Goal: Find specific page/section: Find specific page/section

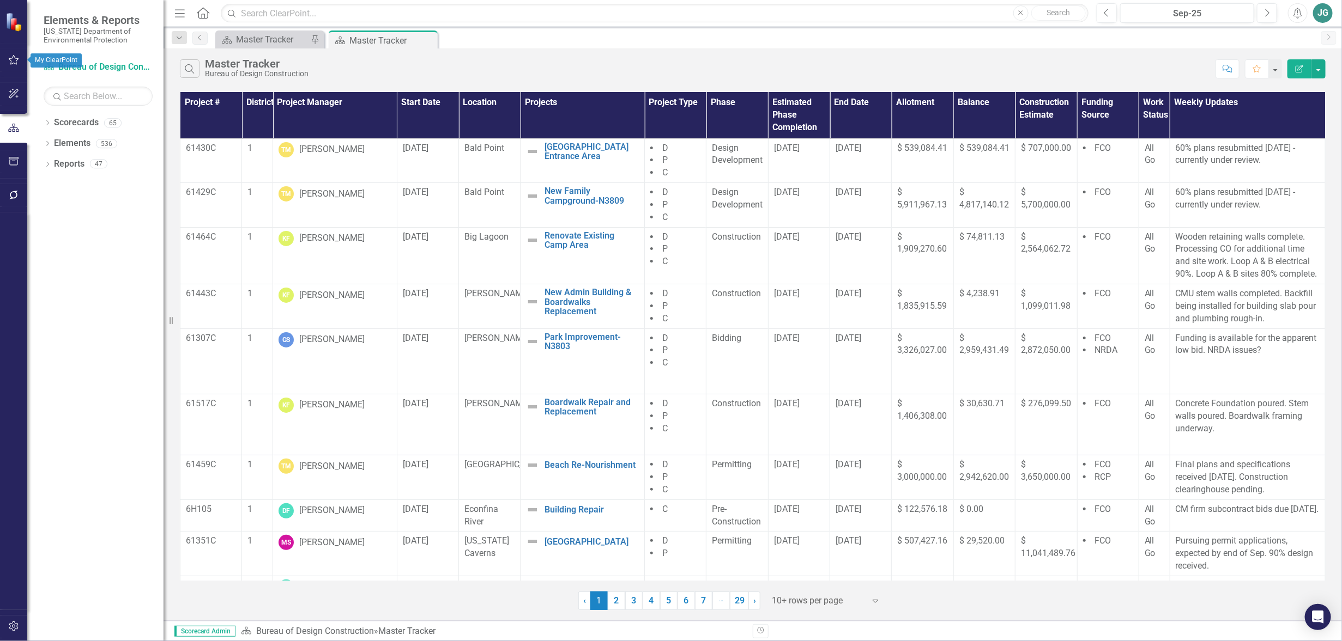
click at [8, 64] on icon "button" at bounding box center [13, 60] width 11 height 9
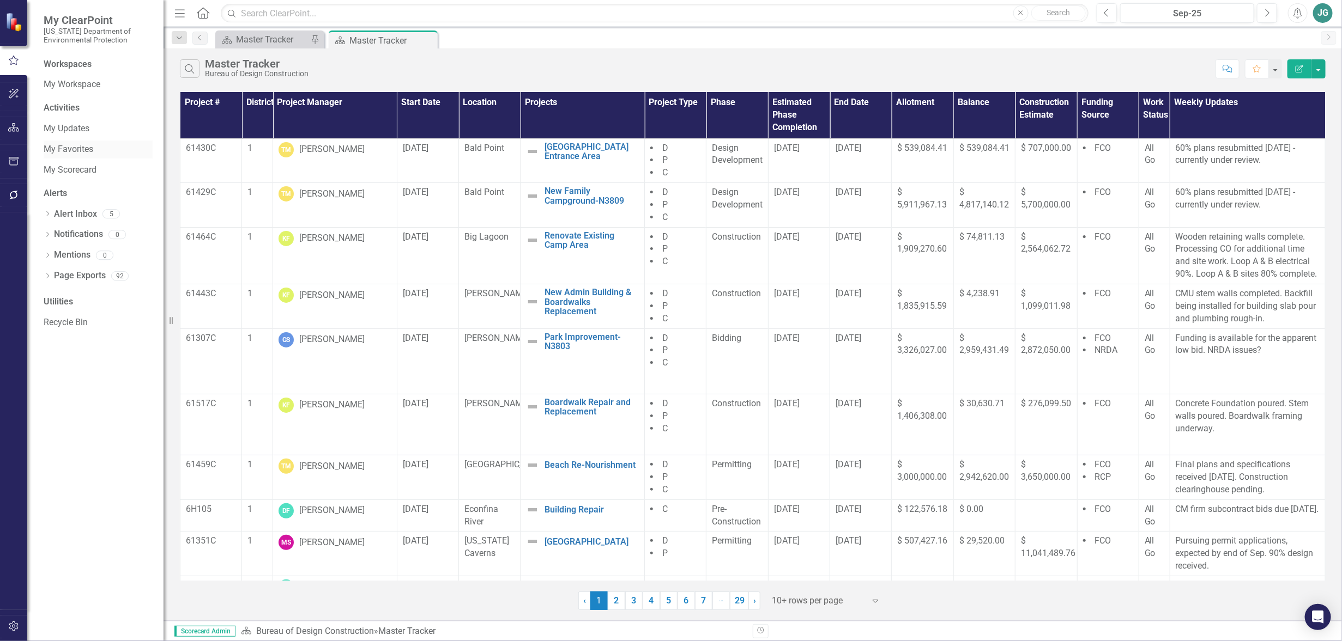
click at [63, 148] on link "My Favorites" at bounding box center [98, 149] width 109 height 13
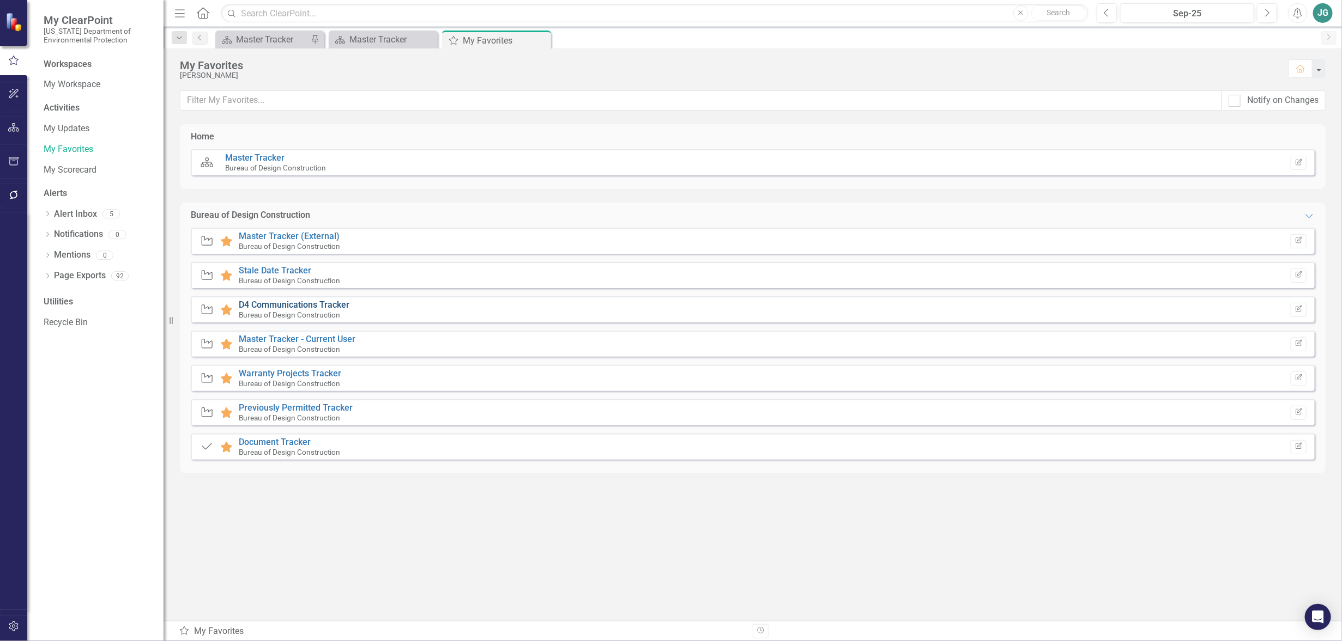
click at [289, 304] on link "D4 Communications Tracker" at bounding box center [294, 305] width 111 height 10
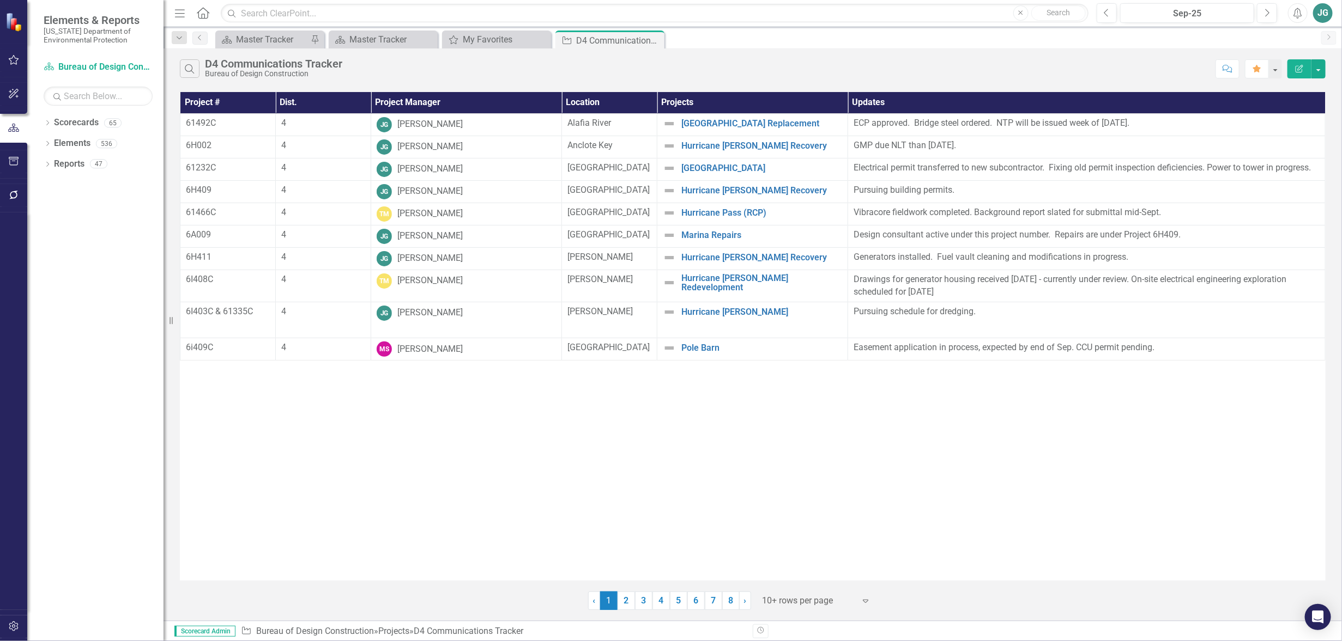
click at [432, 105] on th "Project Manager" at bounding box center [466, 102] width 191 height 21
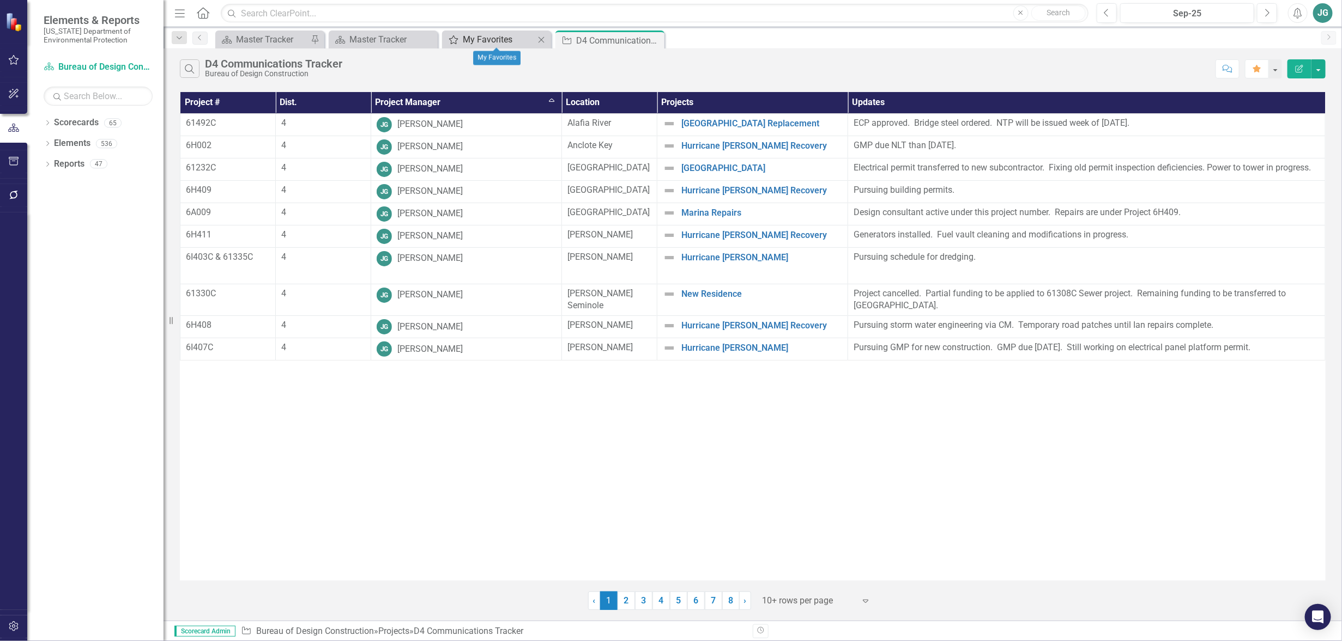
click at [475, 39] on div "My Favorites" at bounding box center [499, 40] width 72 height 14
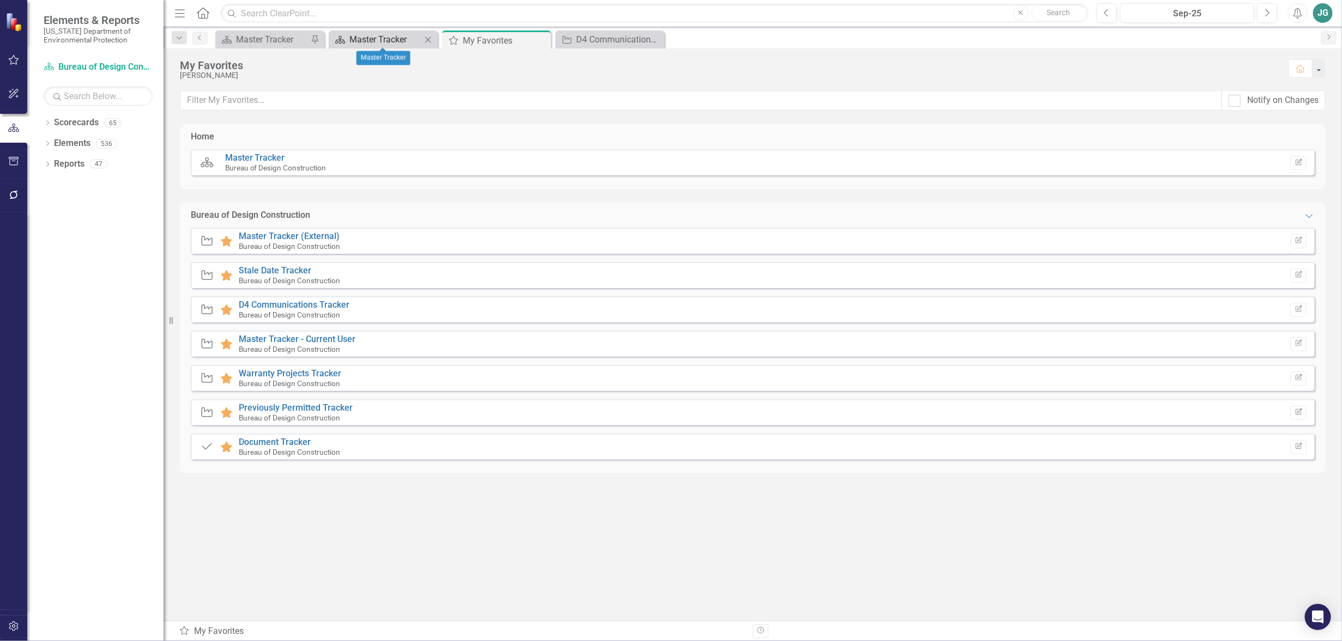
click at [382, 35] on div "Master Tracker" at bounding box center [385, 40] width 72 height 14
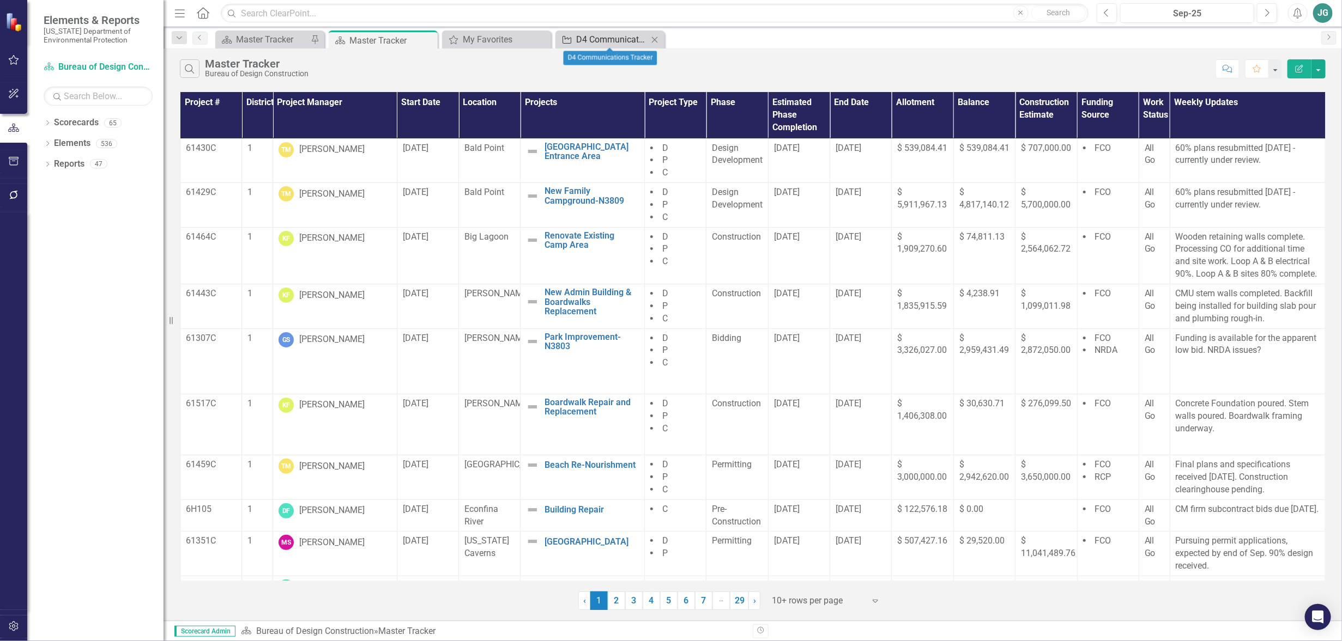
click at [612, 44] on div "D4 Communications Tracker" at bounding box center [612, 40] width 72 height 14
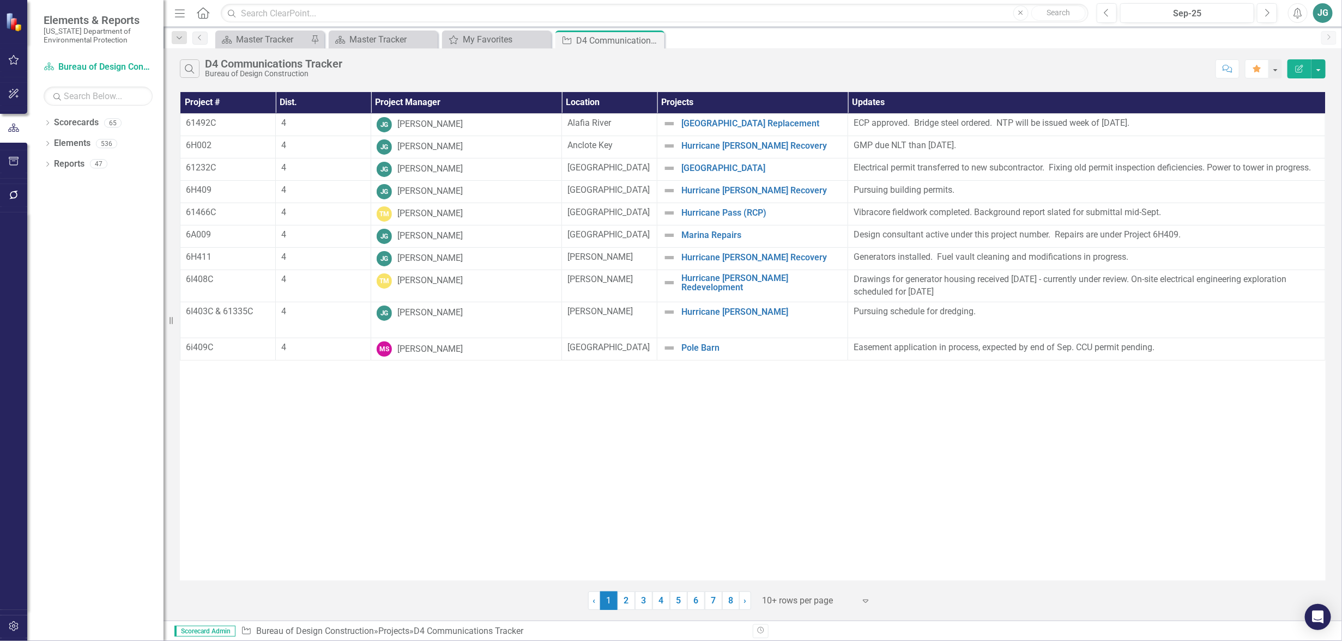
click at [798, 604] on div at bounding box center [808, 601] width 93 height 15
click at [797, 584] on div "Display All Rows" at bounding box center [819, 582] width 102 height 13
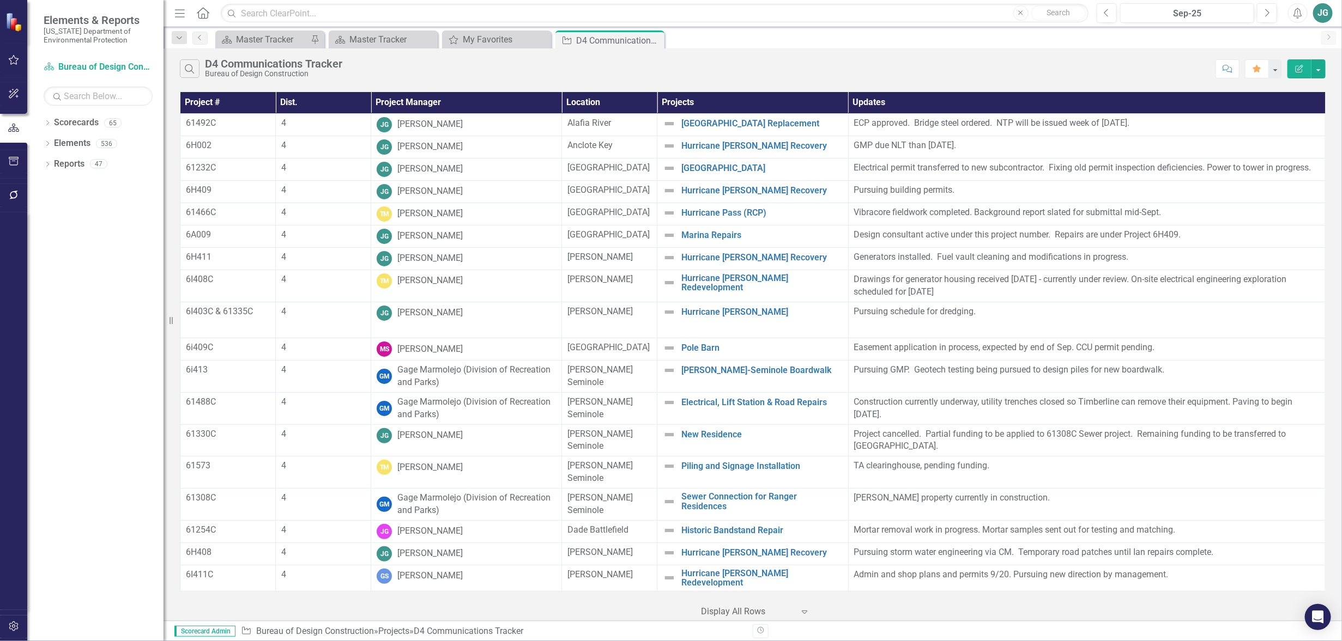
click at [435, 98] on th "Project Manager" at bounding box center [466, 102] width 191 height 21
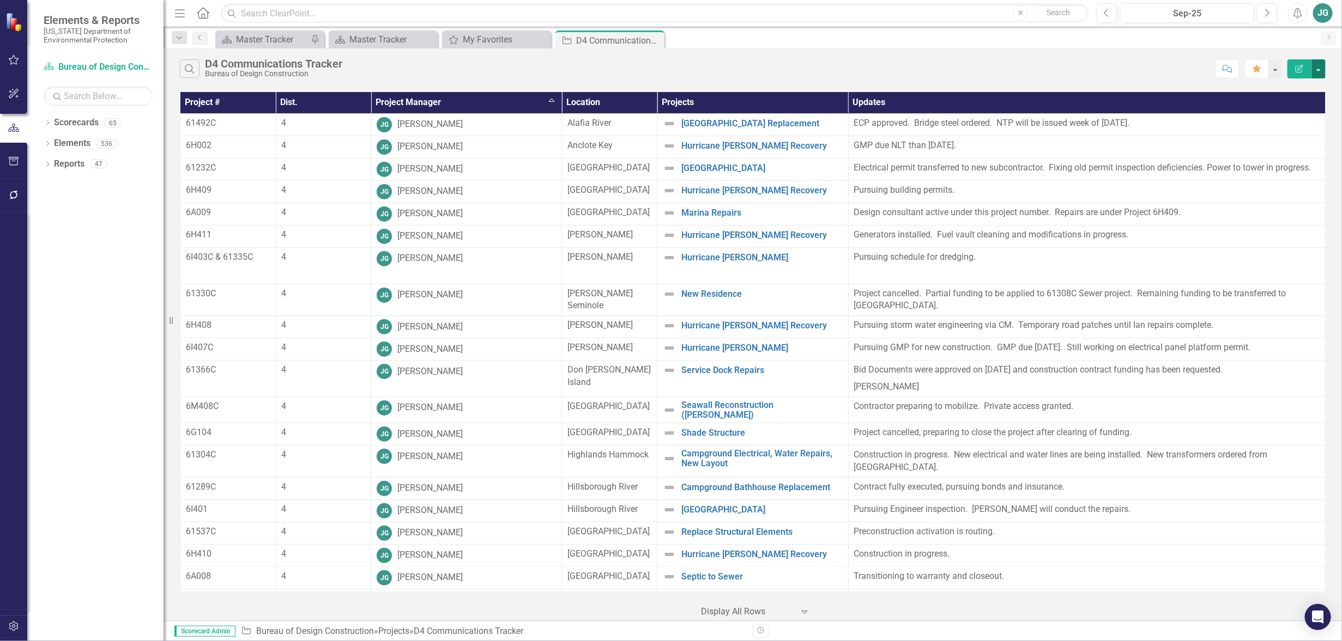
click at [1318, 71] on button "button" at bounding box center [1318, 68] width 14 height 19
click at [1272, 131] on link "Excel Export to Excel" at bounding box center [1282, 131] width 86 height 20
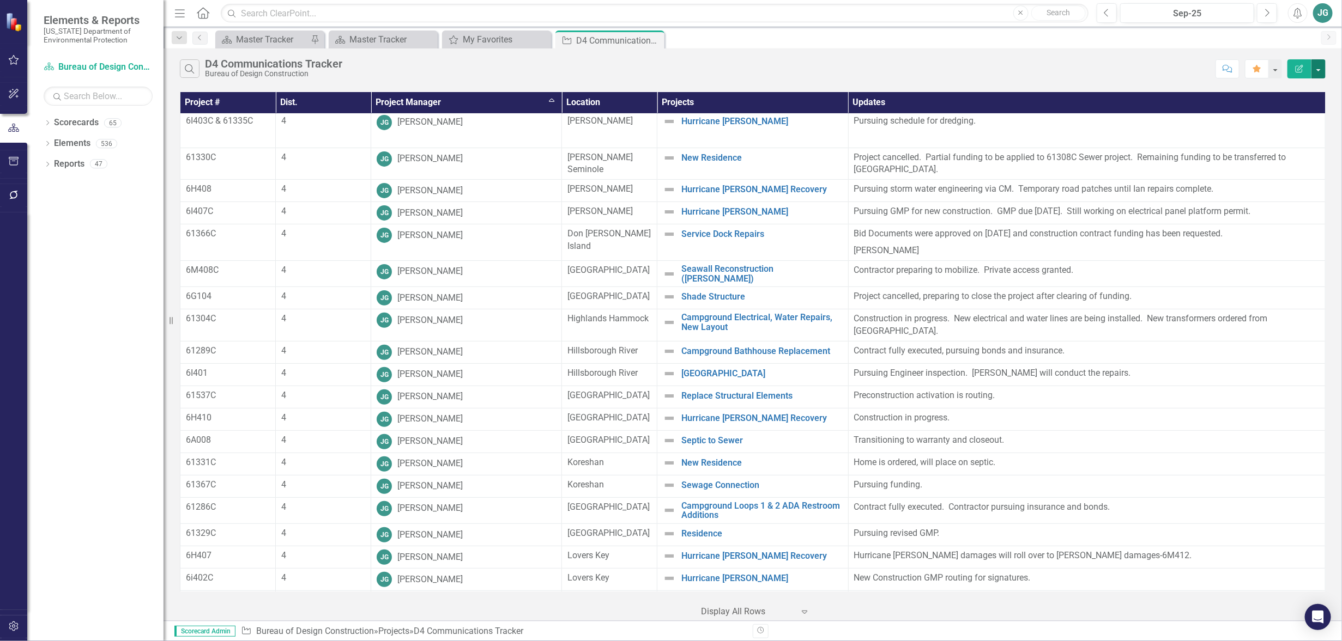
click at [1319, 64] on button "button" at bounding box center [1318, 68] width 14 height 19
click at [1270, 128] on link "Excel Export to Excel" at bounding box center [1282, 131] width 86 height 20
click at [1319, 66] on button "button" at bounding box center [1318, 68] width 14 height 19
click at [1327, 13] on div "JG" at bounding box center [1323, 13] width 20 height 20
click at [1194, 40] on div "Scorecard Master Tracker Pin Scorecard Master Tracker Close My Favorites My Fav…" at bounding box center [764, 39] width 1102 height 17
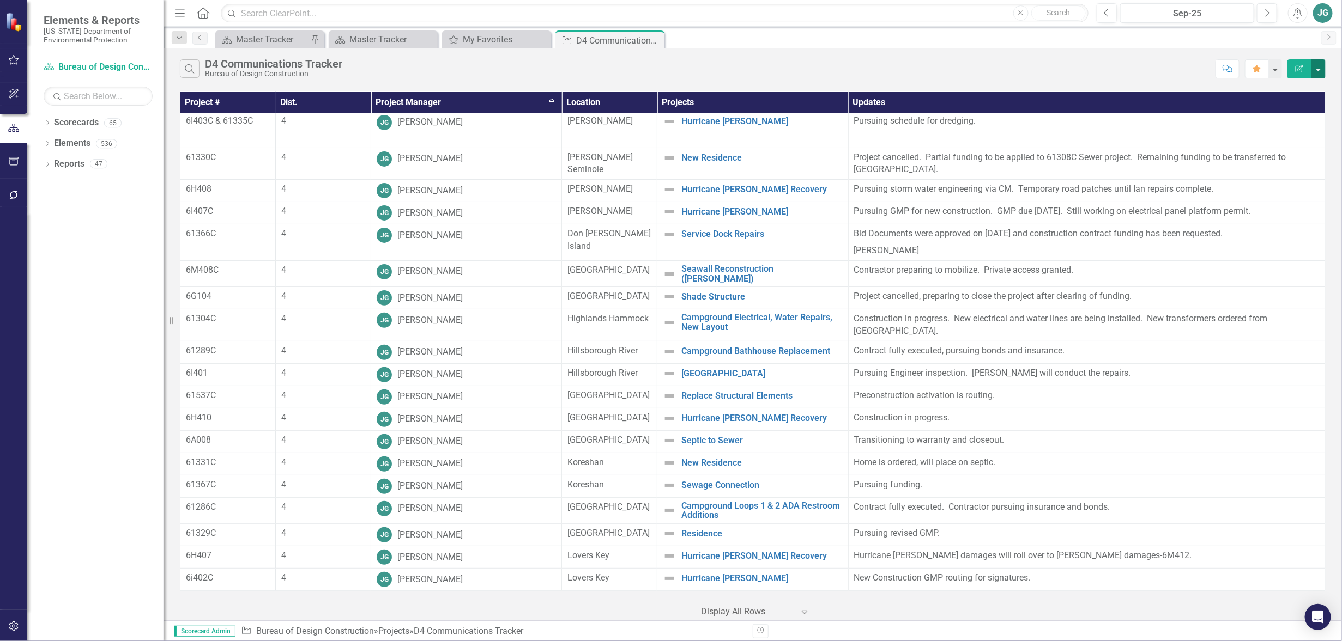
click at [1322, 68] on button "button" at bounding box center [1318, 68] width 14 height 19
click at [1288, 132] on link "Excel Export to Excel" at bounding box center [1282, 131] width 86 height 20
click at [1294, 13] on icon "button" at bounding box center [1298, 13] width 8 height 11
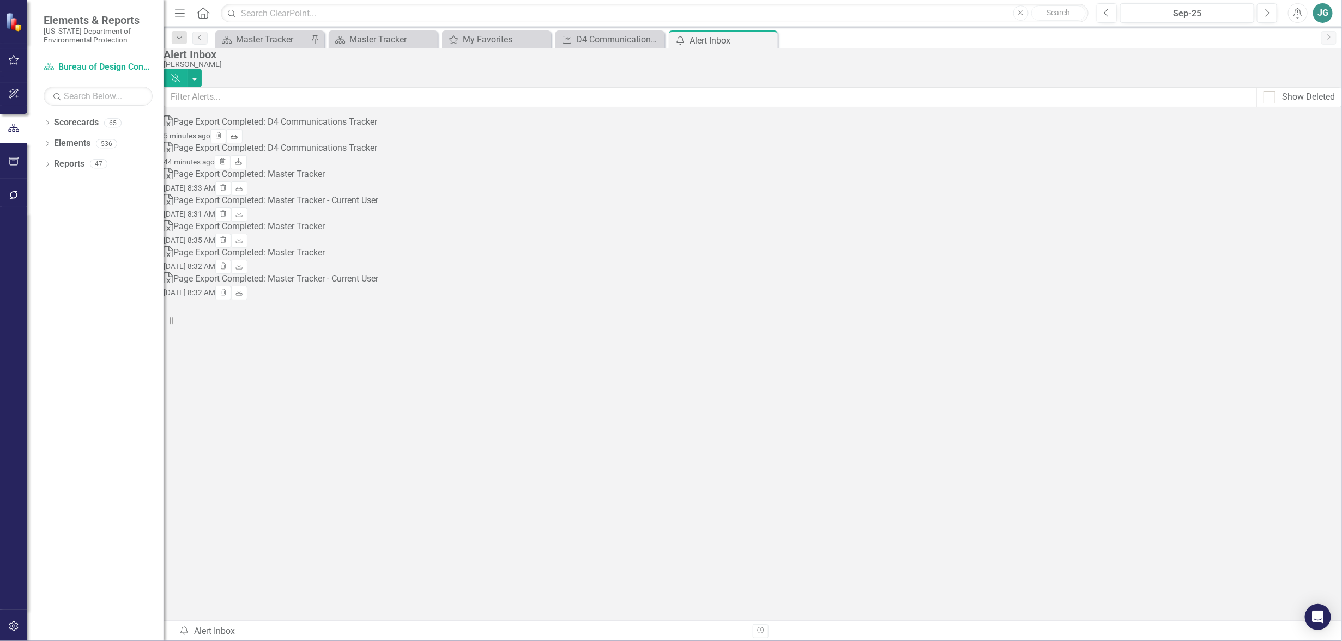
click at [238, 136] on icon "Download" at bounding box center [234, 136] width 8 height 7
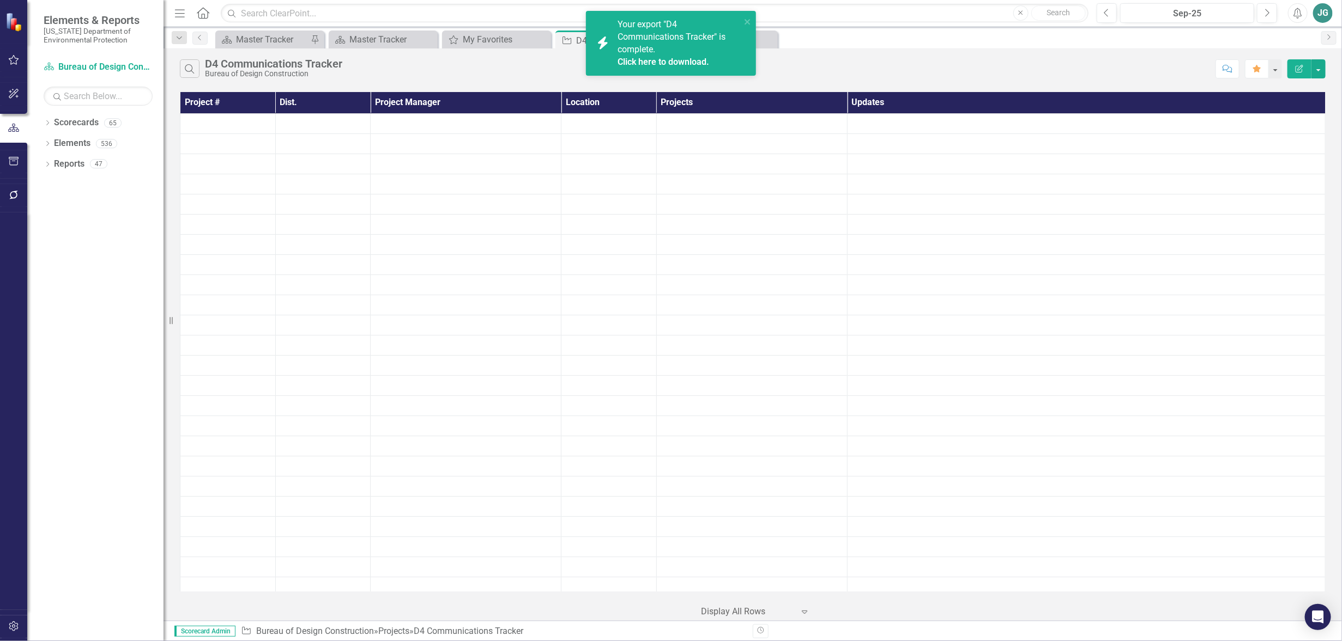
click at [14, 59] on icon "button" at bounding box center [13, 60] width 11 height 9
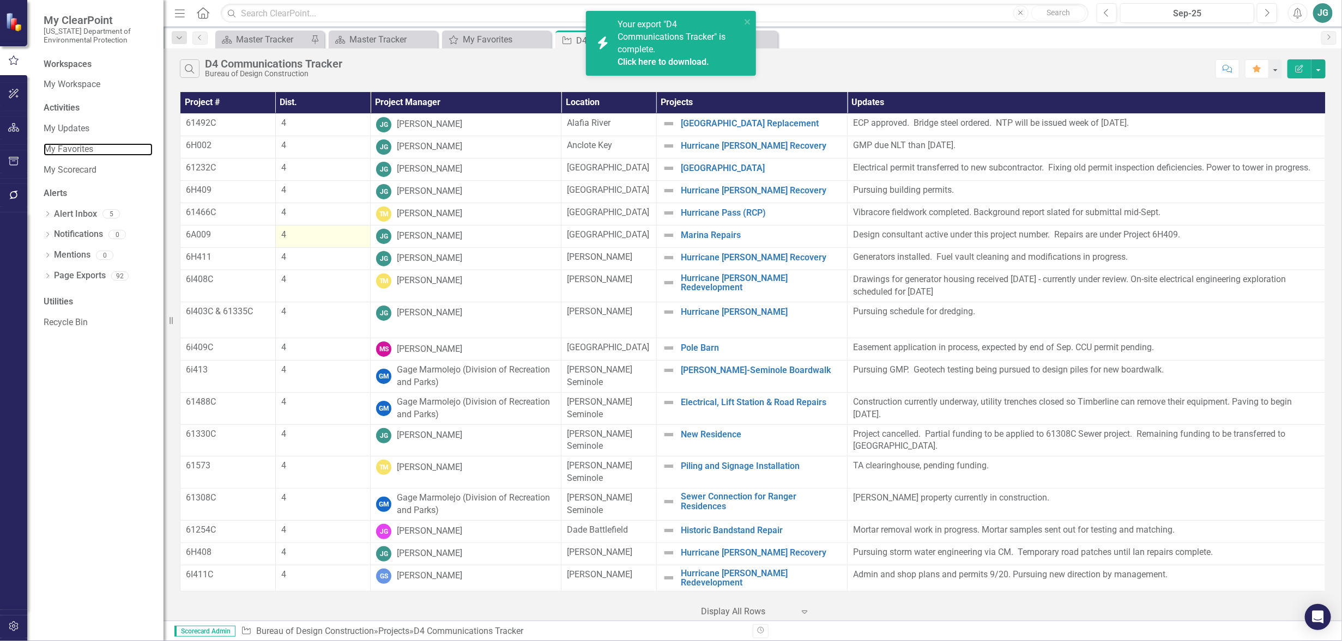
click at [77, 147] on link "My Favorites" at bounding box center [98, 149] width 109 height 13
click at [87, 148] on link "My Favorites" at bounding box center [98, 149] width 109 height 13
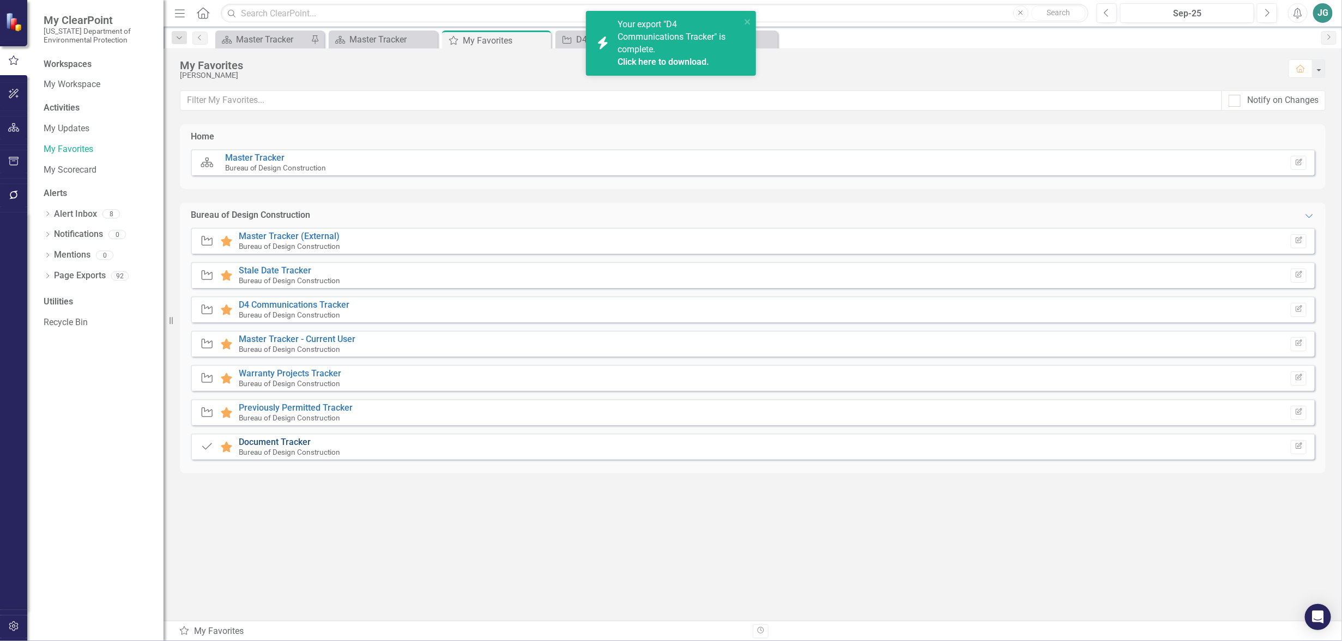
click at [281, 444] on link "Document Tracker" at bounding box center [275, 442] width 72 height 10
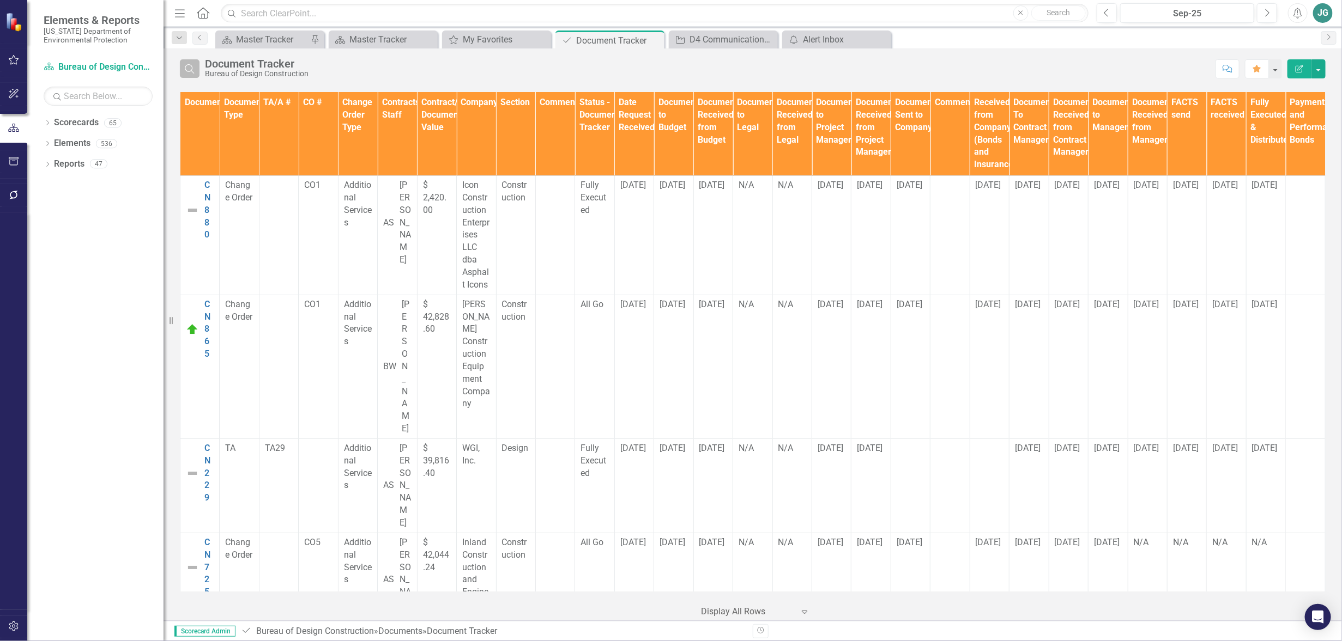
click at [191, 67] on icon "Search" at bounding box center [190, 69] width 12 height 10
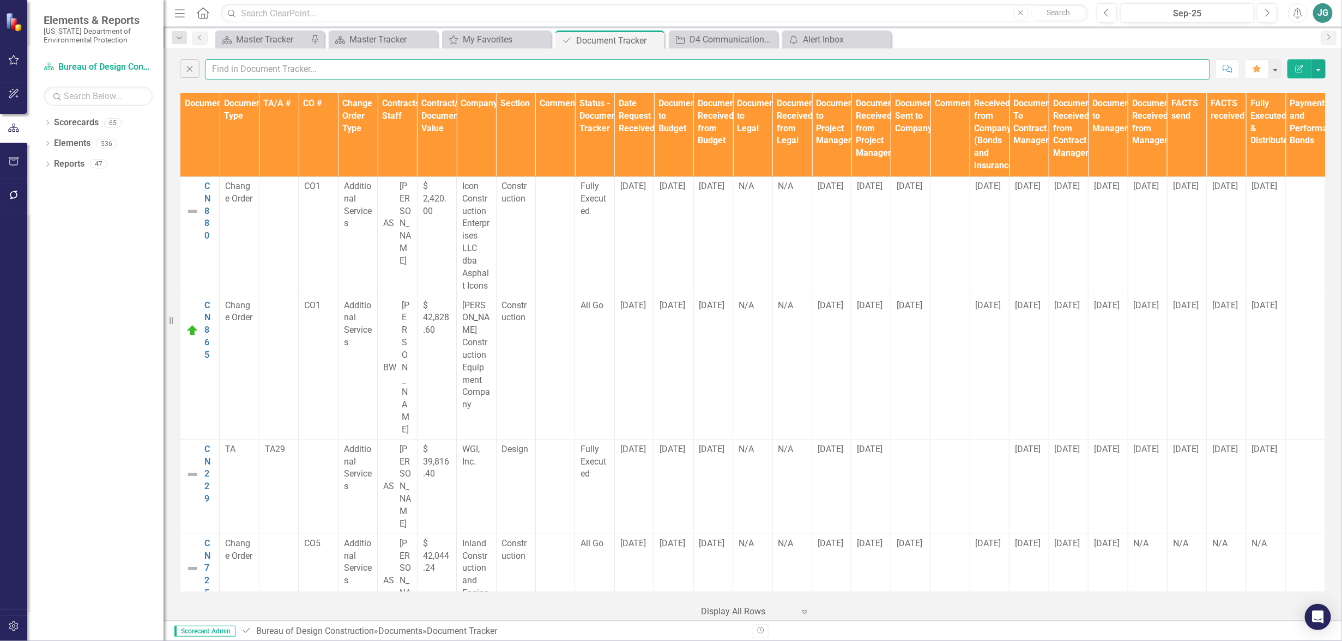
click at [403, 67] on input "text" at bounding box center [707, 69] width 1005 height 20
click at [269, 64] on input "text" at bounding box center [707, 69] width 1005 height 20
type input "myakka"
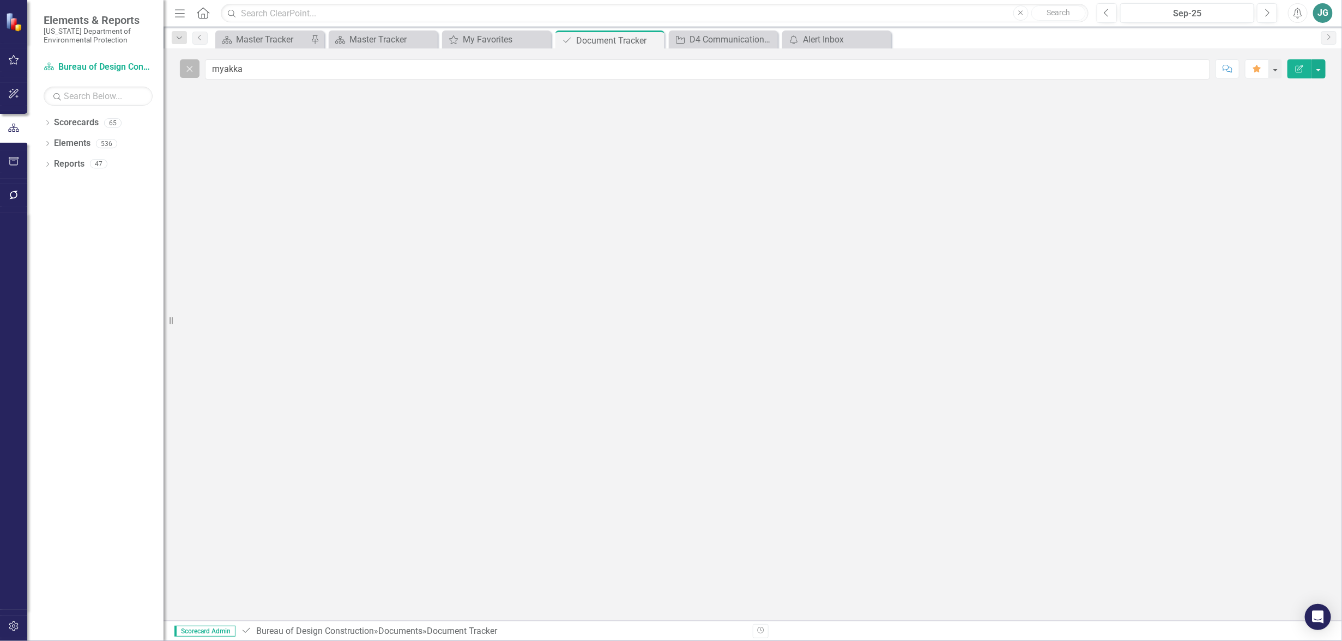
click at [190, 70] on icon "Close" at bounding box center [190, 69] width 12 height 10
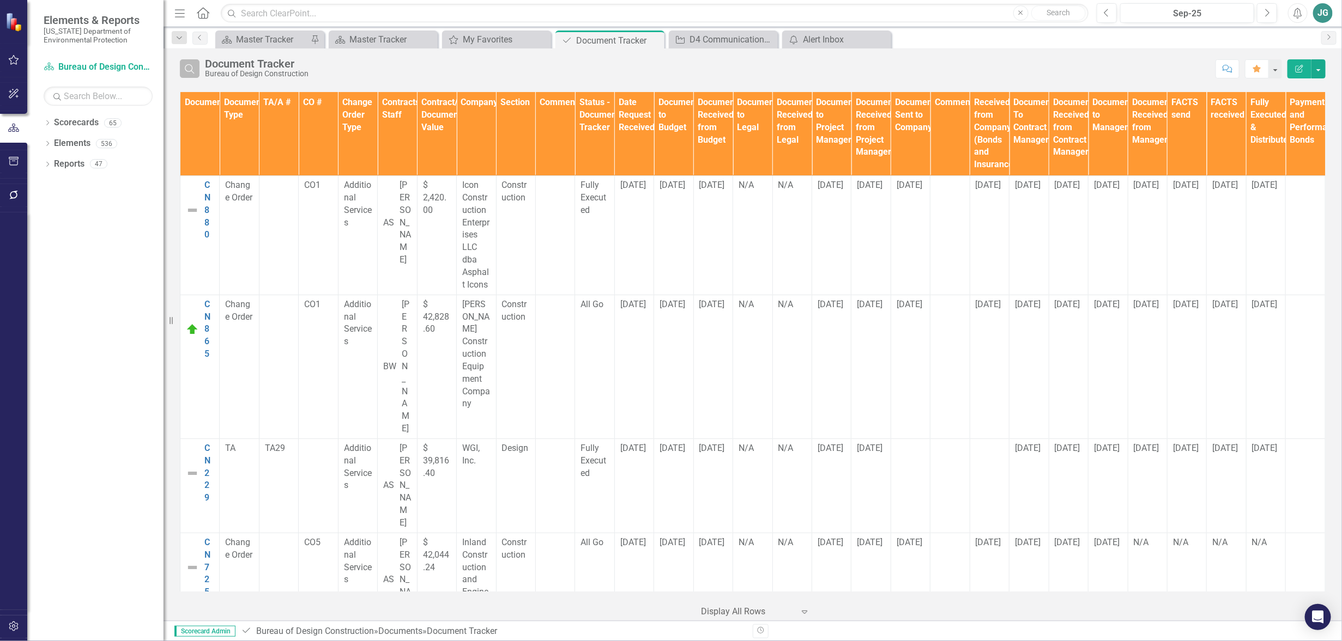
click at [193, 70] on icon "Search" at bounding box center [190, 69] width 12 height 10
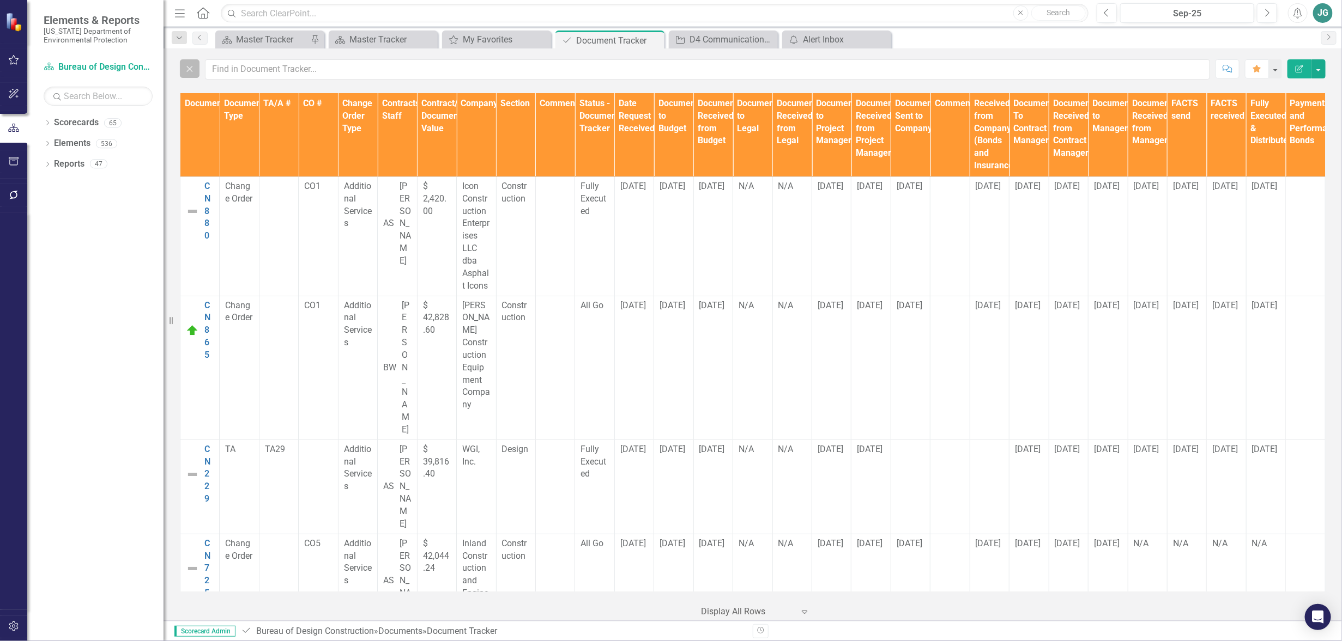
click at [180, 59] on button "Close" at bounding box center [190, 68] width 20 height 19
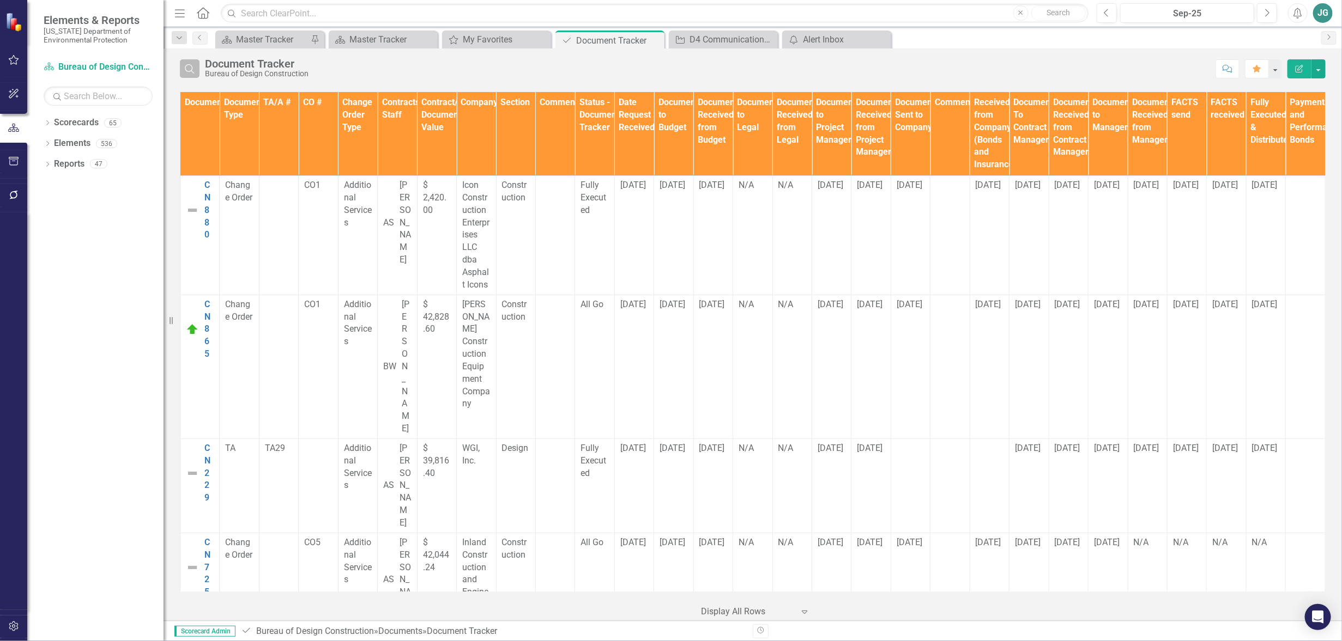
click at [192, 67] on icon "Search" at bounding box center [190, 69] width 12 height 10
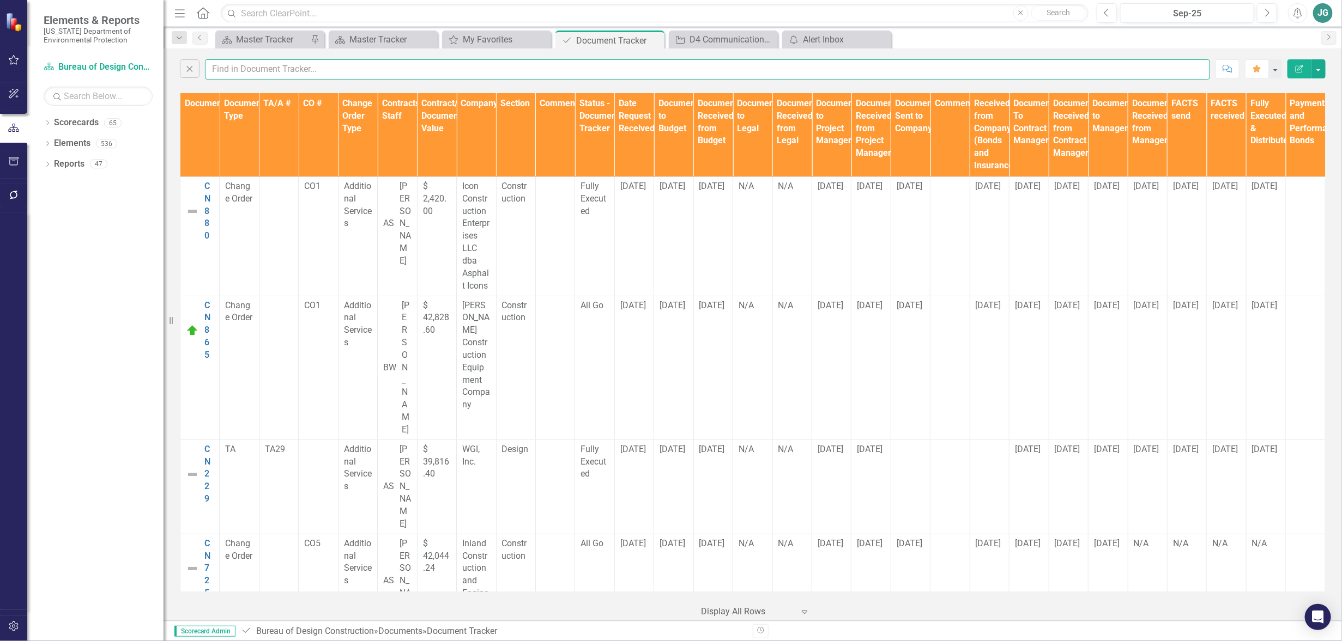
click at [236, 70] on input "text" at bounding box center [707, 69] width 1005 height 20
type input "cn533"
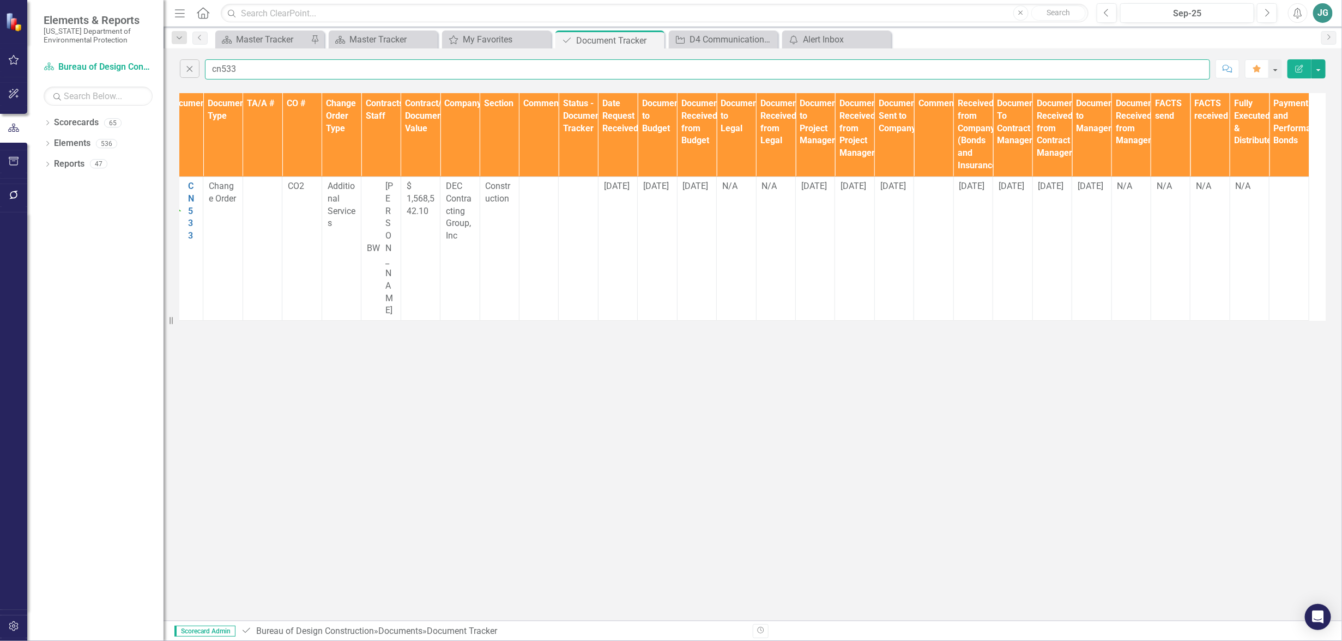
scroll to position [0, 794]
